Goal: Task Accomplishment & Management: Use online tool/utility

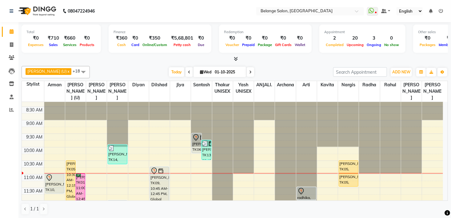
scroll to position [7, 0]
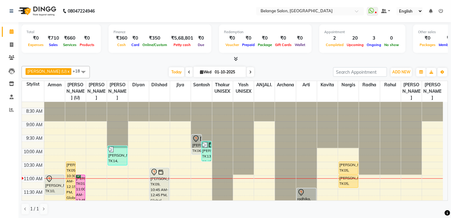
click at [214, 95] on div at bounding box center [222, 95] width 21 height 0
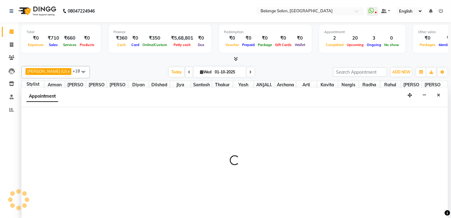
scroll to position [0, 0]
select select "63887"
select select "540"
select select "tentative"
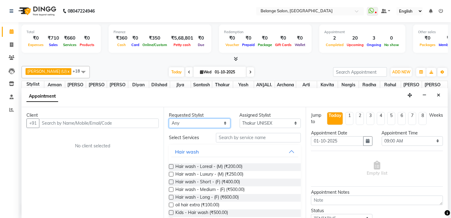
click at [214, 120] on select "Any [PERSON_NAME] (U) [PERSON_NAME]. [PERSON_NAME] [PERSON_NAME] Billing [PERSO…" at bounding box center [200, 124] width 62 height 10
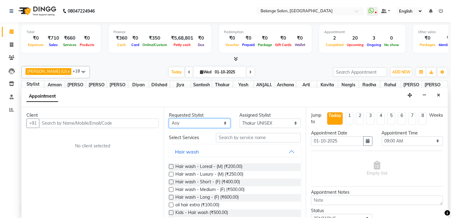
click at [214, 120] on select "Any [PERSON_NAME] (U) [PERSON_NAME]. [PERSON_NAME] [PERSON_NAME] Billing [PERSO…" at bounding box center [200, 124] width 62 height 10
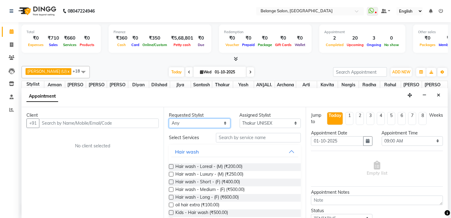
click at [214, 120] on select "Any [PERSON_NAME] (U) [PERSON_NAME]. [PERSON_NAME] [PERSON_NAME] Billing [PERSO…" at bounding box center [200, 124] width 62 height 10
click at [438, 93] on icon "Close" at bounding box center [438, 95] width 3 height 4
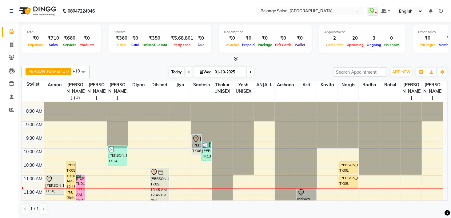
click at [169, 70] on span "Today" at bounding box center [176, 72] width 15 height 10
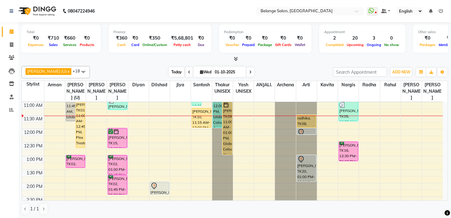
click at [169, 70] on span "Today" at bounding box center [176, 72] width 15 height 10
